Goal: Information Seeking & Learning: Compare options

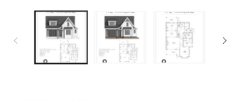
scroll to position [449, 0]
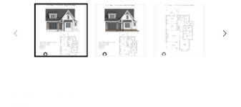
click at [180, 33] on button "Load image 3 in gallery view" at bounding box center [180, 30] width 52 height 52
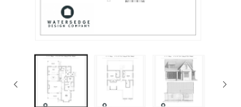
scroll to position [419, 0]
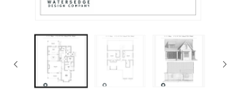
click at [120, 57] on button "Load image 4 in gallery view" at bounding box center [120, 61] width 52 height 52
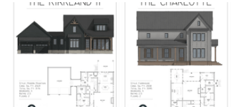
scroll to position [1264, 0]
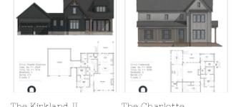
scroll to position [1276, 0]
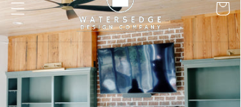
scroll to position [0, 0]
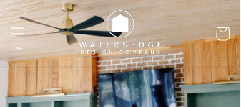
click at [140, 44] on img at bounding box center [120, 34] width 99 height 56
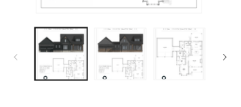
scroll to position [452, 0]
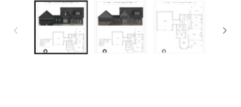
click at [183, 23] on button "Load image 3 in gallery view" at bounding box center [180, 27] width 52 height 52
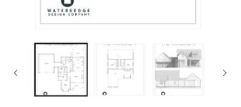
scroll to position [442, 0]
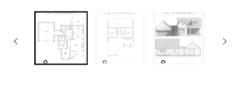
click at [120, 34] on button "Load image 4 in gallery view" at bounding box center [120, 38] width 52 height 52
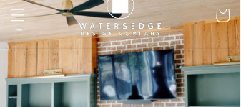
scroll to position [0, 0]
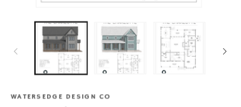
scroll to position [429, 0]
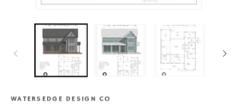
click at [181, 50] on button "Load image 3 in gallery view" at bounding box center [180, 50] width 52 height 52
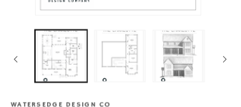
scroll to position [439, 0]
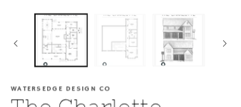
click at [133, 38] on button "Load image 4 in gallery view" at bounding box center [120, 40] width 52 height 52
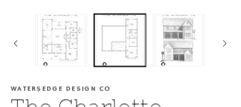
scroll to position [437, 0]
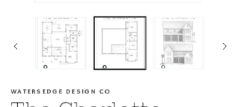
click at [186, 55] on button "Load image 5 in gallery view" at bounding box center [179, 43] width 52 height 52
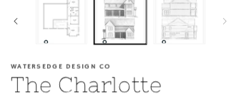
scroll to position [455, 0]
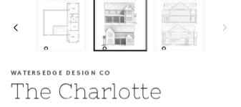
click at [15, 29] on icon "Slide left" at bounding box center [16, 27] width 4 height 7
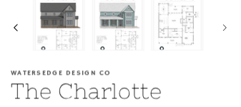
scroll to position [0, 0]
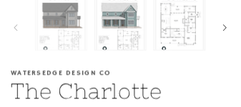
click at [59, 31] on button "Load image 1 in gallery view" at bounding box center [61, 25] width 52 height 52
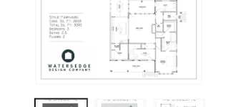
scroll to position [381, 0]
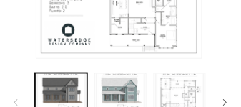
click at [37, 58] on button "Open media 1 in modal" at bounding box center [37, 58] width 0 height 0
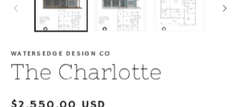
click at [180, 9] on button "Load image 3 in gallery view" at bounding box center [180, 5] width 52 height 52
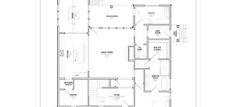
scroll to position [261, 0]
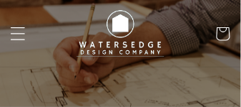
click at [18, 35] on icon "Menu" at bounding box center [17, 33] width 15 height 15
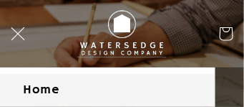
scroll to position [30, 0]
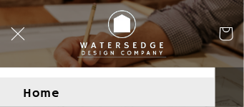
click at [49, 94] on link "Home" at bounding box center [107, 93] width 215 height 32
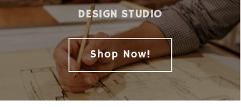
scroll to position [233, 0]
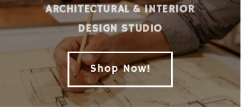
click at [130, 59] on link "Shop Now!" at bounding box center [121, 69] width 104 height 34
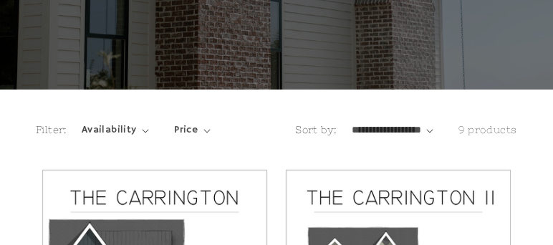
scroll to position [220, 0]
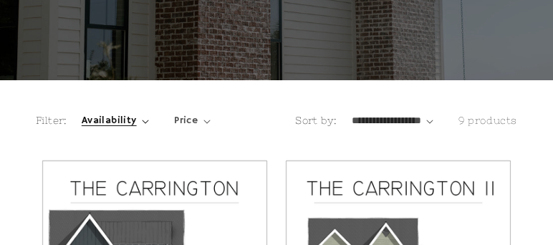
click at [142, 106] on icon "Availability (0 selected)" at bounding box center [145, 122] width 6 height 4
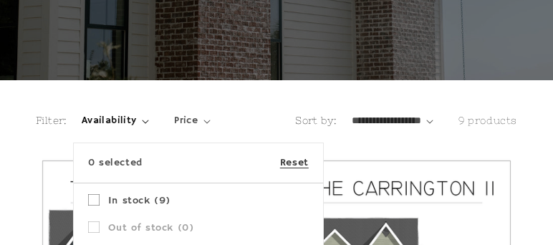
click at [149, 106] on summary "Availability" at bounding box center [115, 120] width 67 height 15
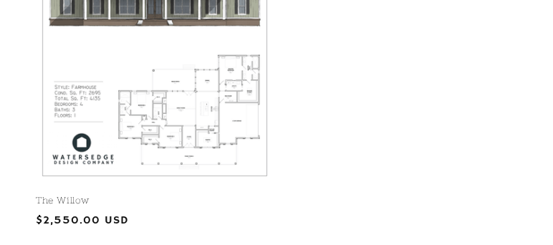
scroll to position [0, 0]
